Goal: Information Seeking & Learning: Find specific fact

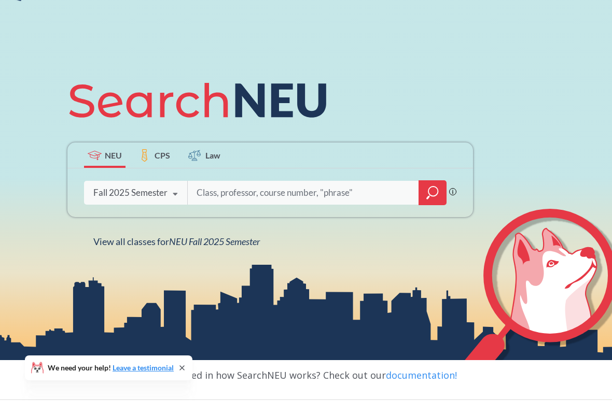
click at [371, 189] on input "search" at bounding box center [303, 193] width 216 height 22
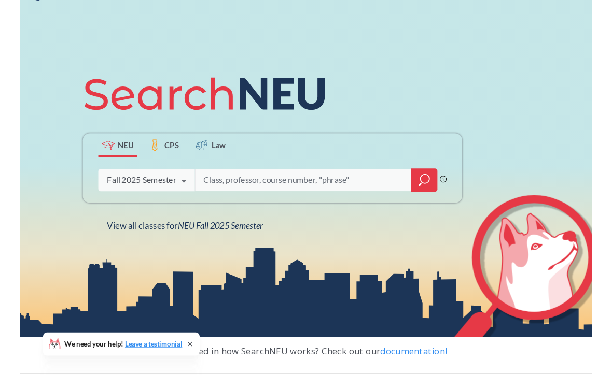
scroll to position [74, 0]
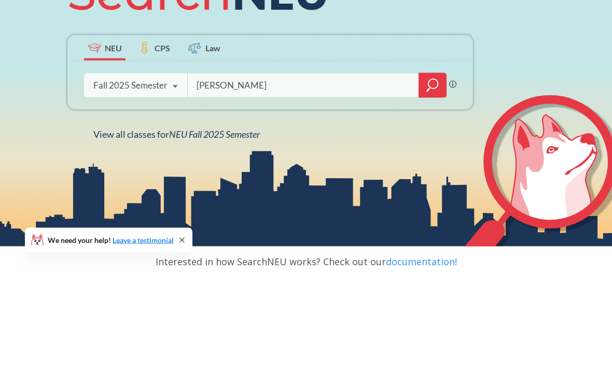
type input "[PERSON_NAME]"
click at [437, 181] on icon "magnifying glass" at bounding box center [432, 185] width 9 height 9
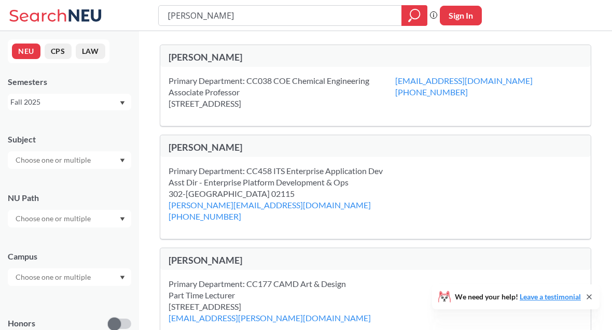
click at [212, 56] on div "[PERSON_NAME]" at bounding box center [271, 56] width 207 height 11
click at [292, 89] on div "Primary Department: CC038 [PERSON_NAME] Chemical Engineering Associate Professo…" at bounding box center [281, 92] width 226 height 34
click at [206, 63] on div "[PERSON_NAME]" at bounding box center [271, 57] width 207 height 13
click at [212, 86] on div "Primary Department: CC038 [PERSON_NAME] Chemical Engineering Associate Professo…" at bounding box center [281, 92] width 226 height 34
click at [215, 59] on div "[PERSON_NAME]" at bounding box center [271, 56] width 207 height 11
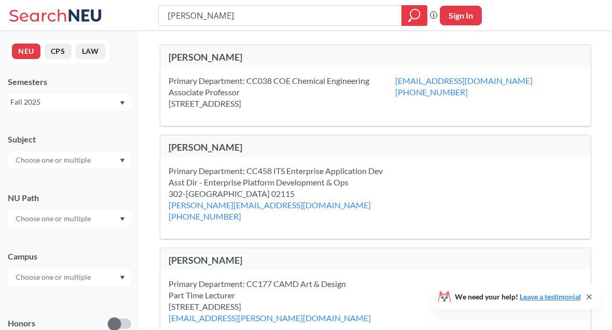
click at [205, 64] on div "[PERSON_NAME]" at bounding box center [271, 57] width 207 height 13
click at [186, 75] on div "Primary Department: CC038 [PERSON_NAME] Chemical Engineering Associate Professo…" at bounding box center [281, 92] width 226 height 34
click at [205, 61] on div "[PERSON_NAME]" at bounding box center [271, 56] width 207 height 11
